Goal: Use online tool/utility: Utilize a website feature to perform a specific function

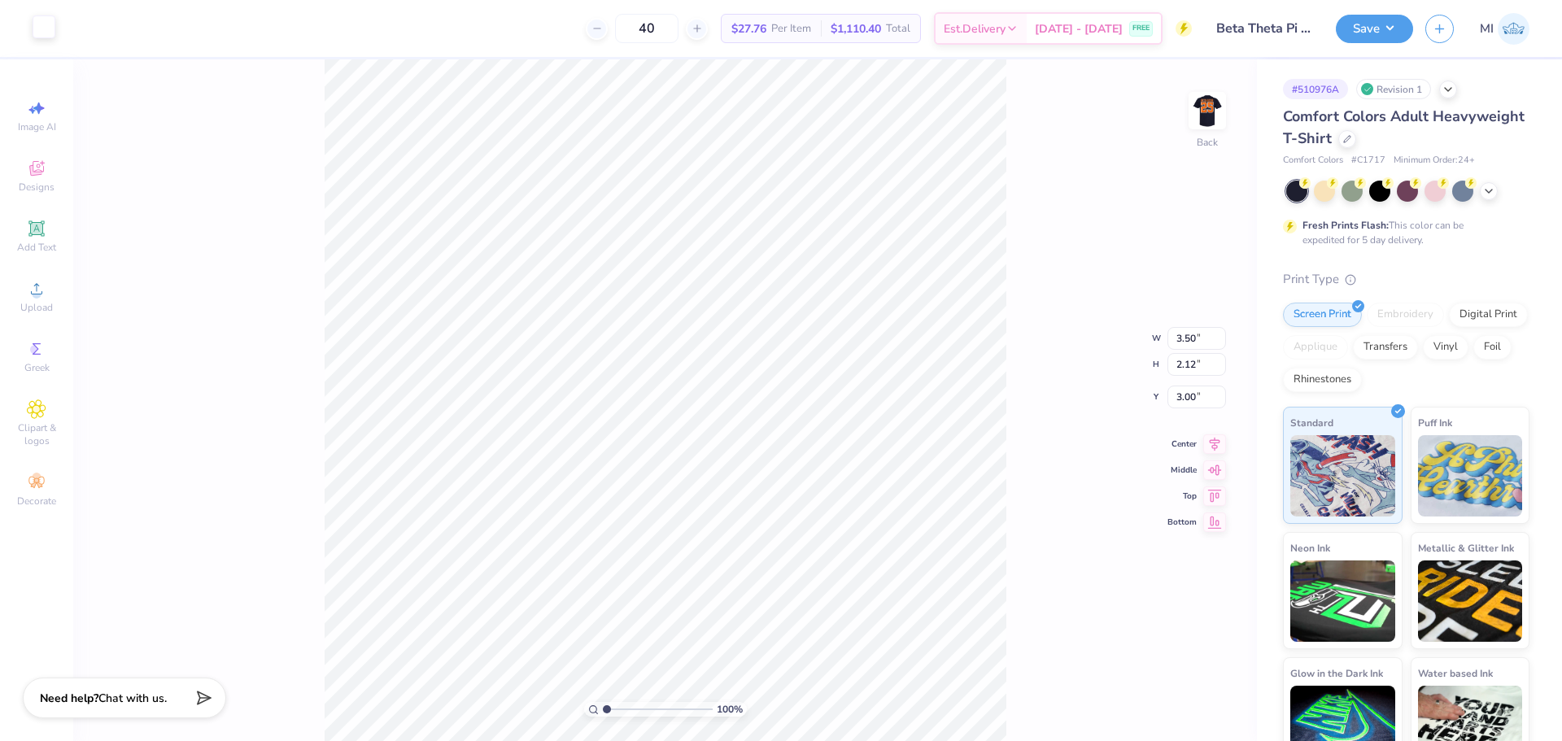
click at [49, 29] on div at bounding box center [44, 26] width 23 height 23
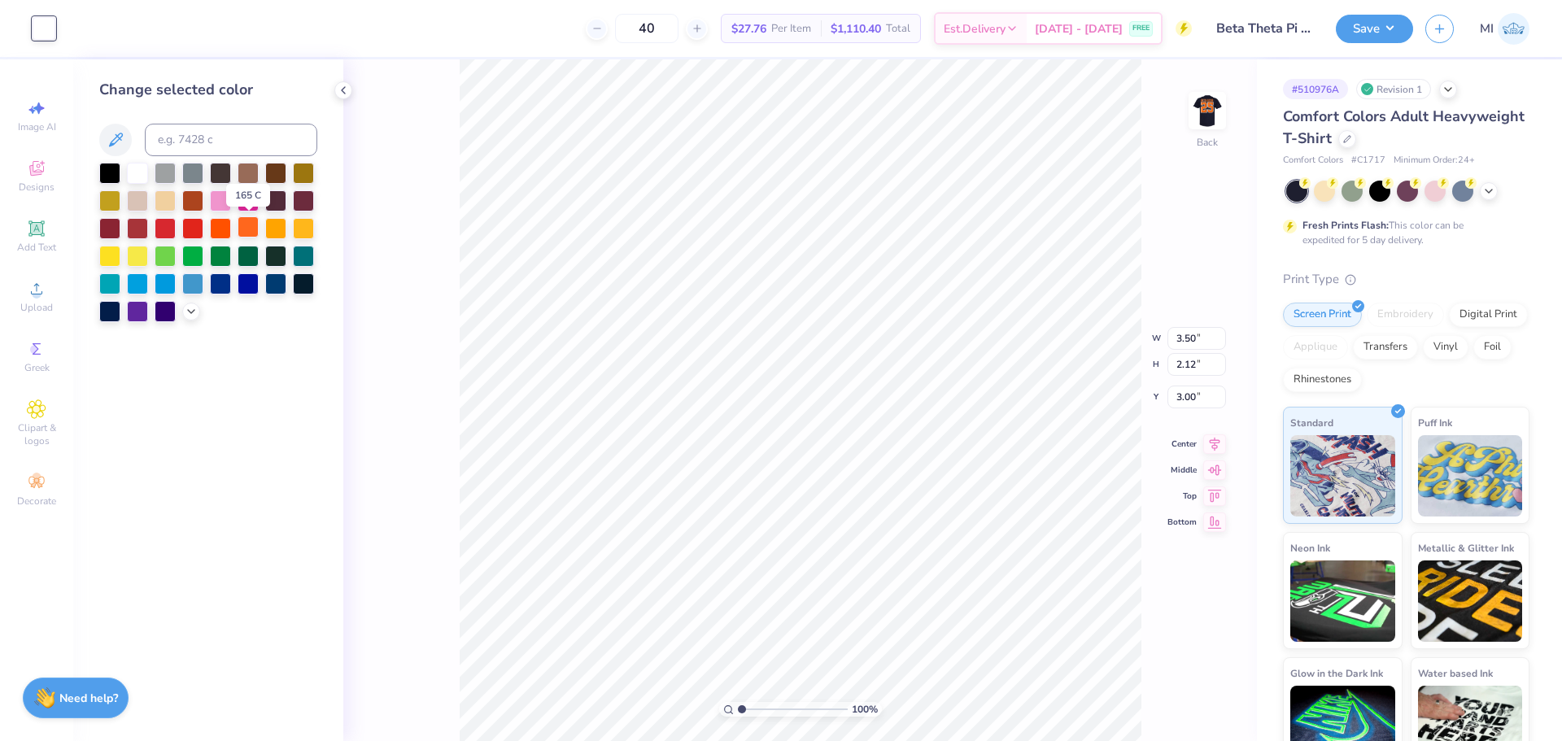
click at [242, 232] on div at bounding box center [247, 226] width 21 height 21
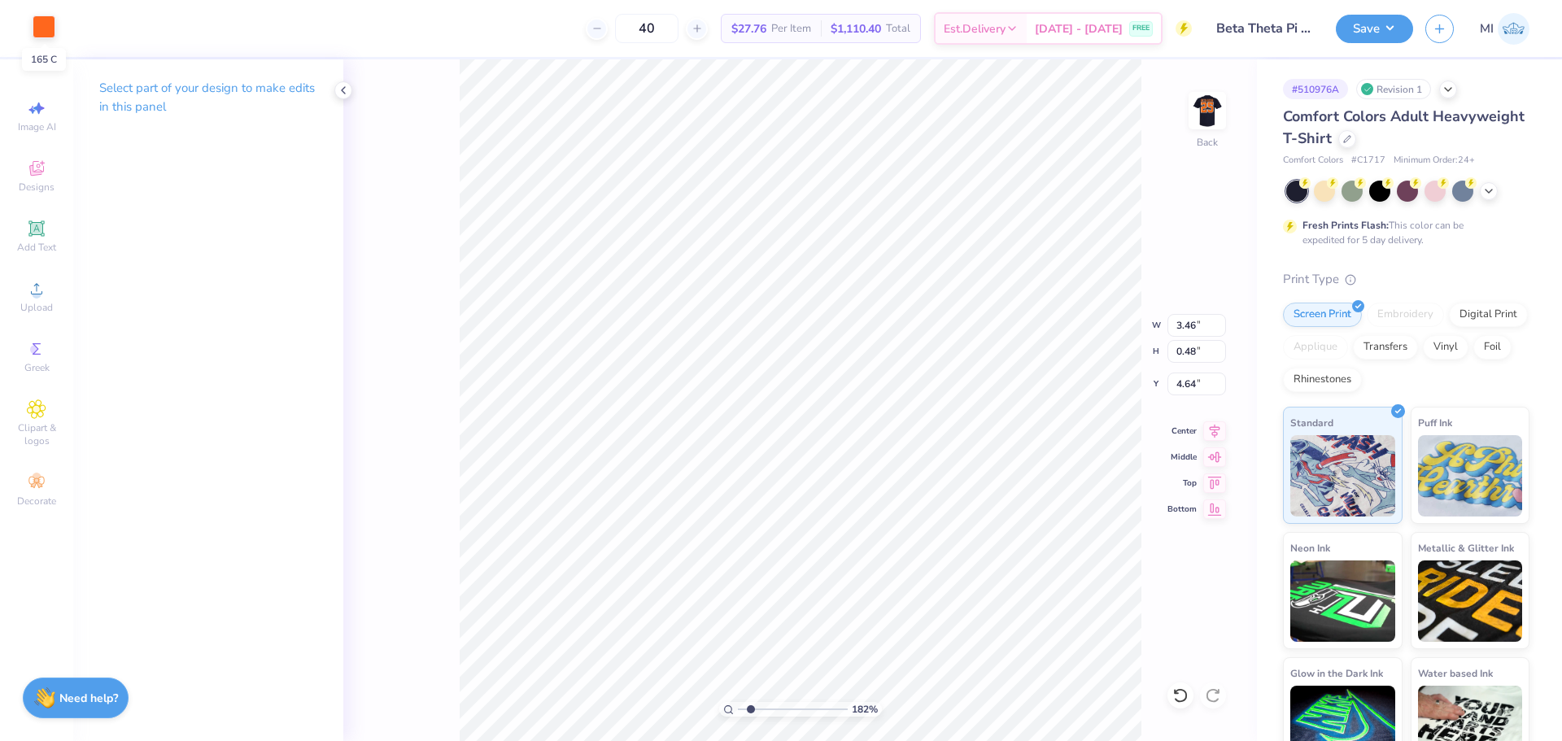
click at [40, 30] on div at bounding box center [44, 26] width 23 height 23
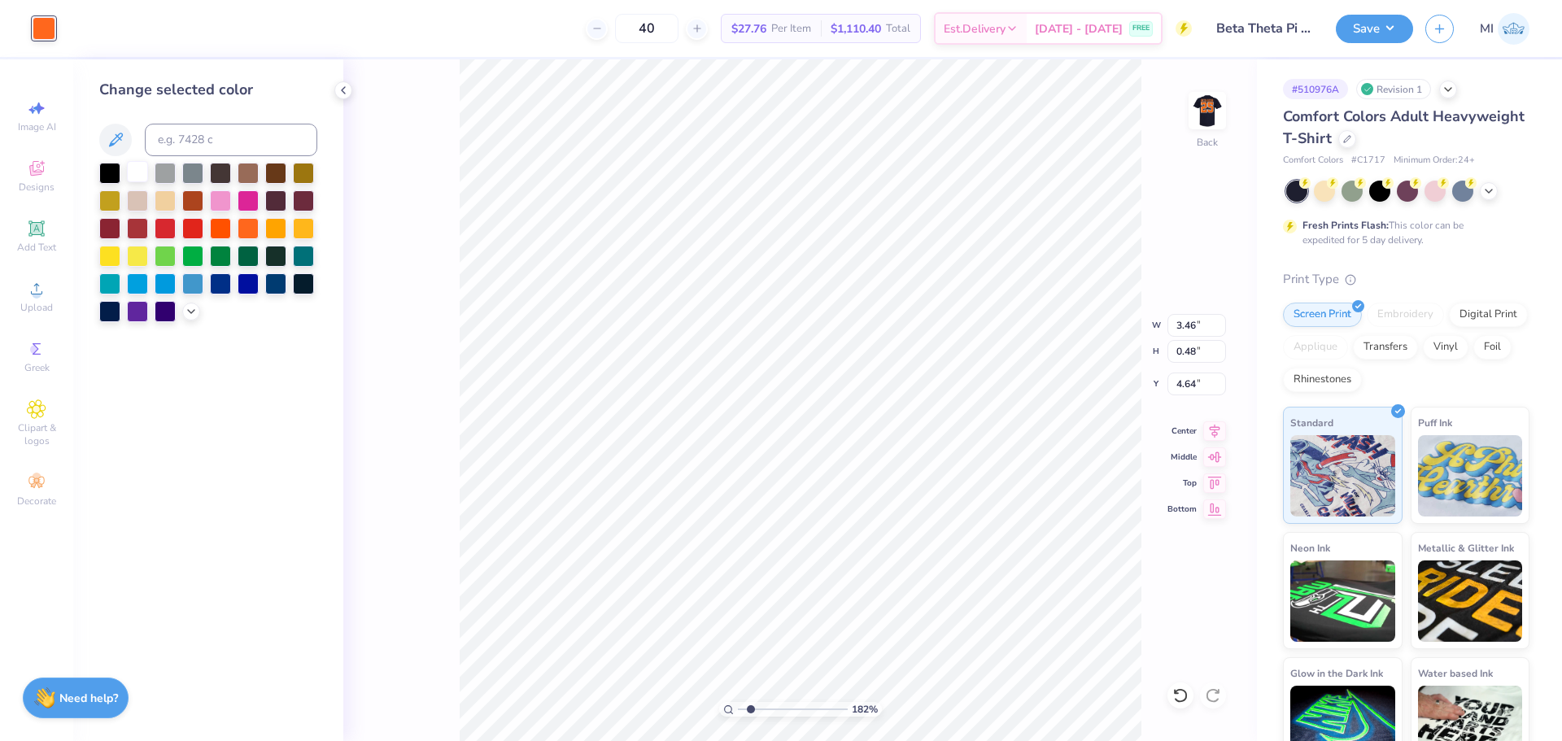
click at [129, 171] on div at bounding box center [137, 171] width 21 height 21
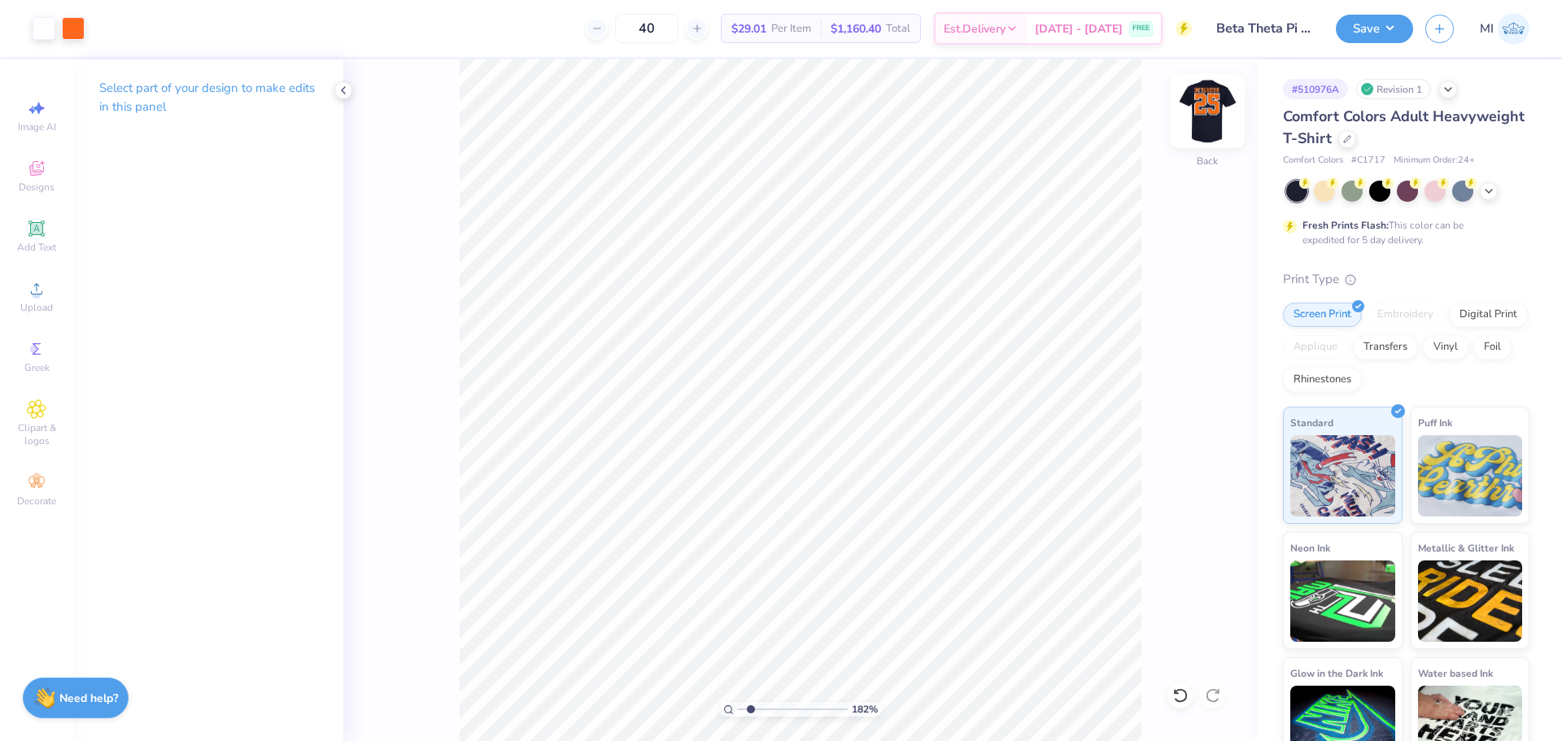
click at [1218, 124] on img at bounding box center [1206, 110] width 65 height 65
type input "1.82266588284093"
type input "5.17"
type input "9.41"
type input "6.05"
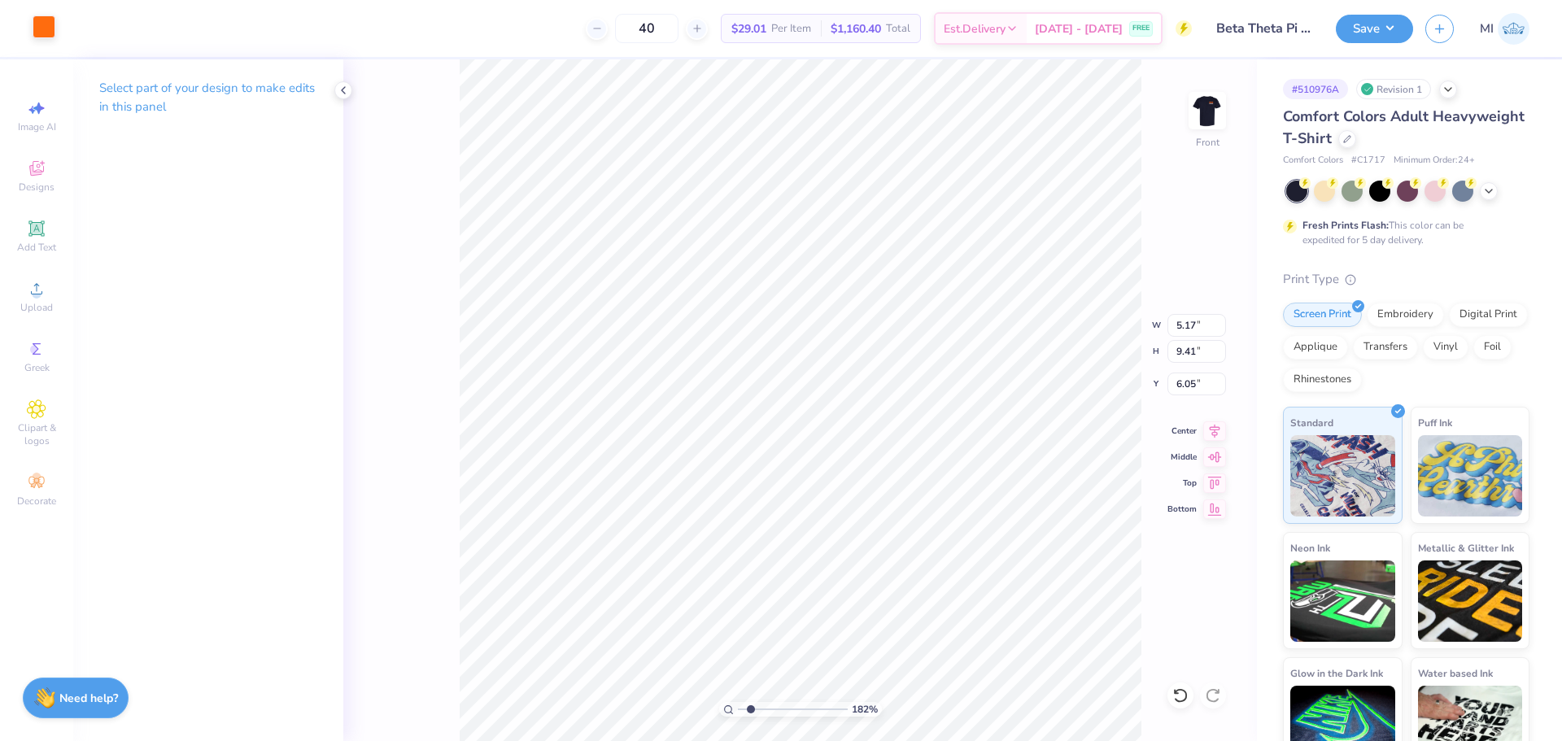
click at [33, 37] on div at bounding box center [44, 26] width 23 height 23
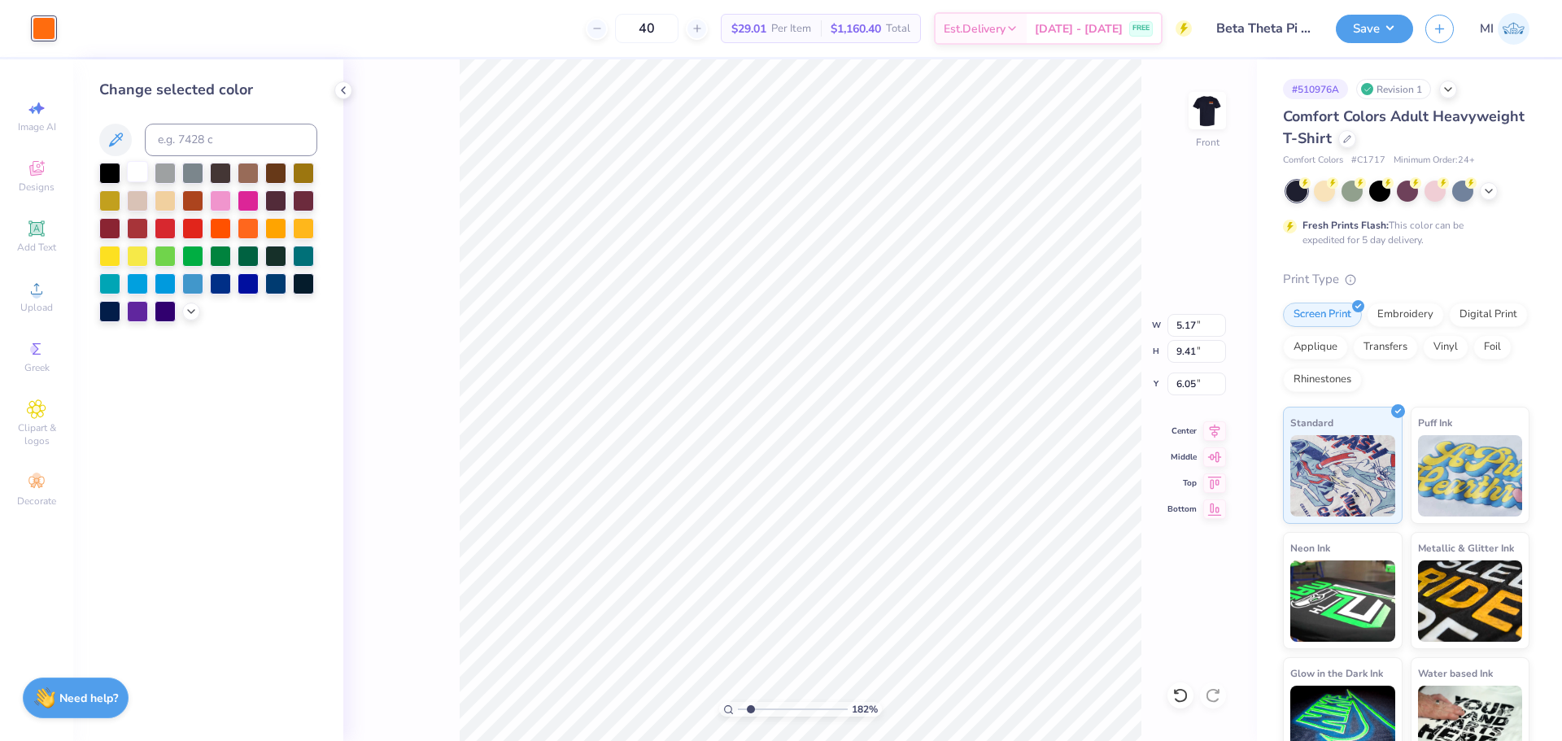
click at [139, 180] on div at bounding box center [137, 171] width 21 height 21
type input "1.82266588284093"
type input "5.11"
type input "9.40"
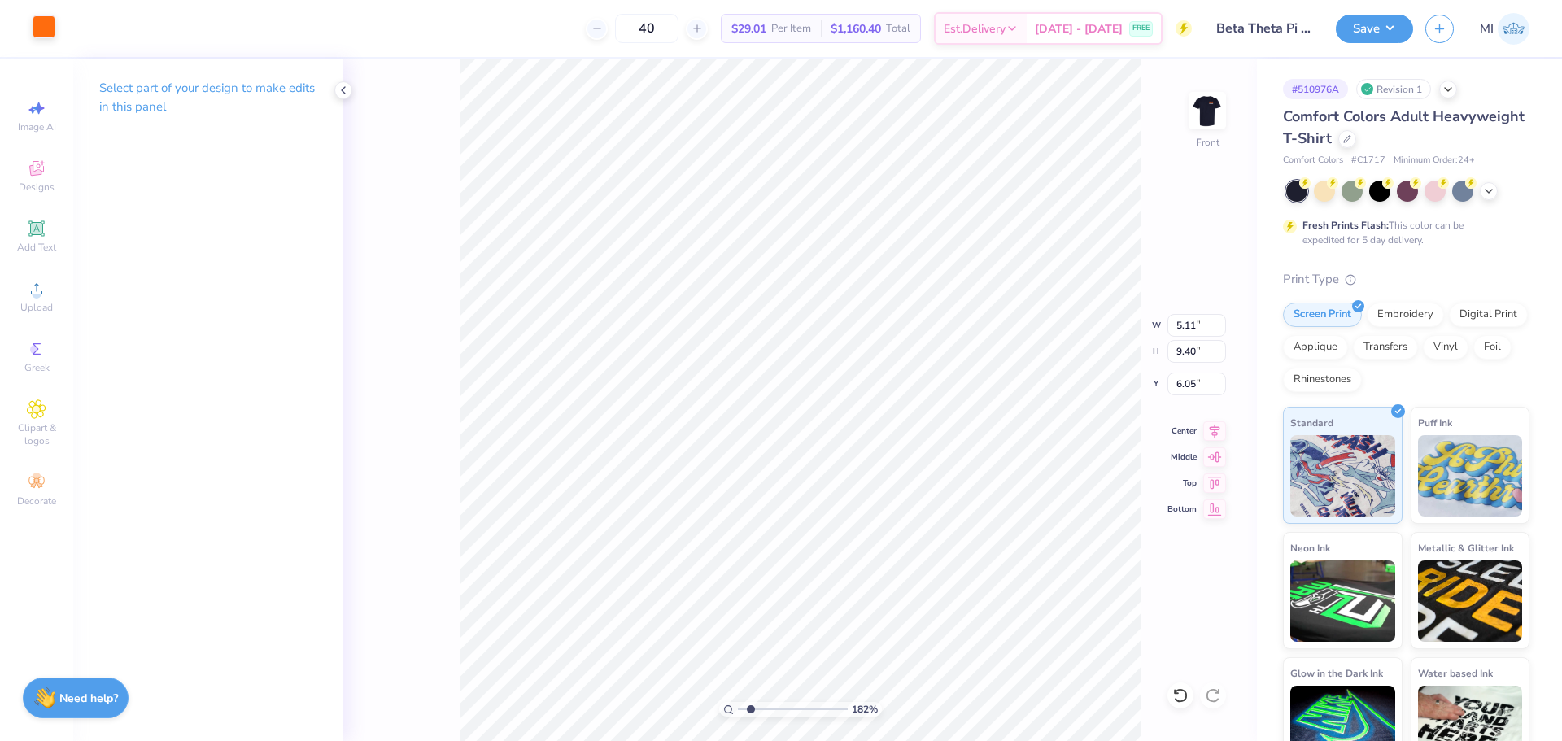
click at [39, 37] on div at bounding box center [44, 26] width 23 height 23
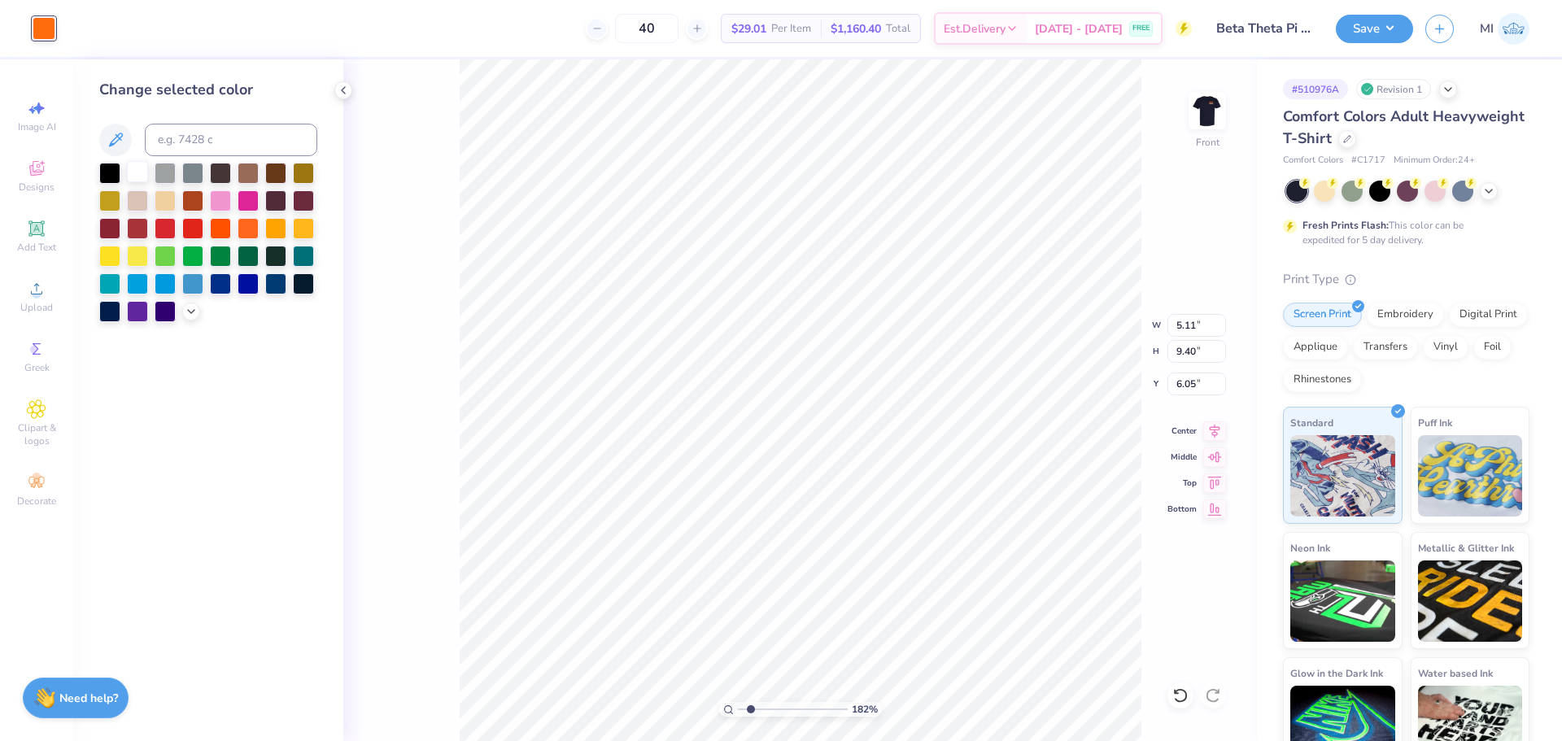
click at [147, 165] on div at bounding box center [137, 171] width 21 height 21
type input "1"
click at [1217, 107] on img at bounding box center [1206, 110] width 65 height 65
